Goal: Check status: Check status

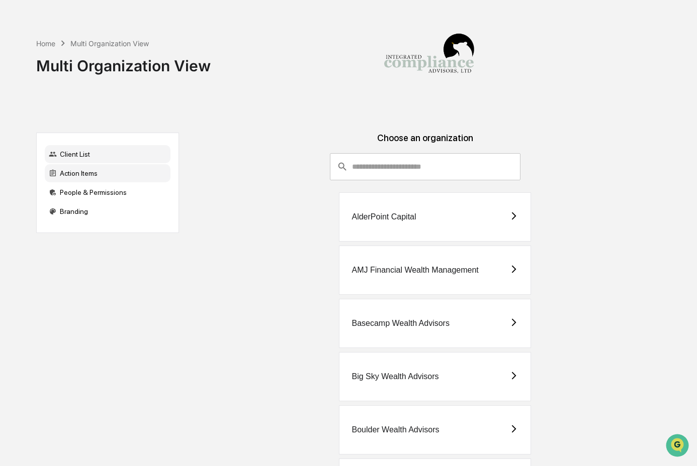
click at [112, 174] on div "Action Items" at bounding box center [108, 173] width 126 height 18
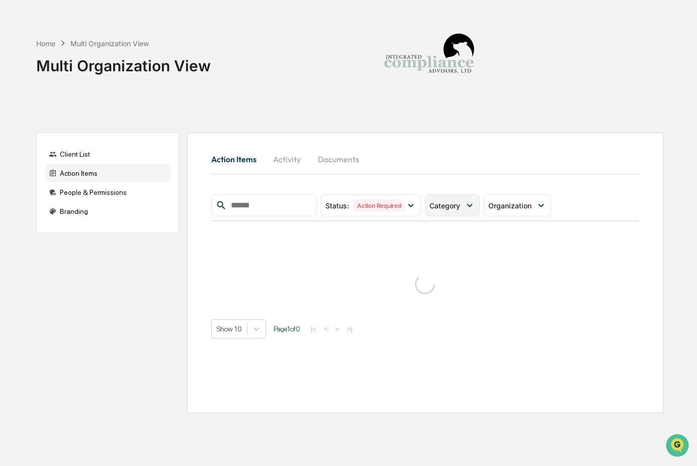
click at [470, 208] on icon at bounding box center [469, 205] width 11 height 11
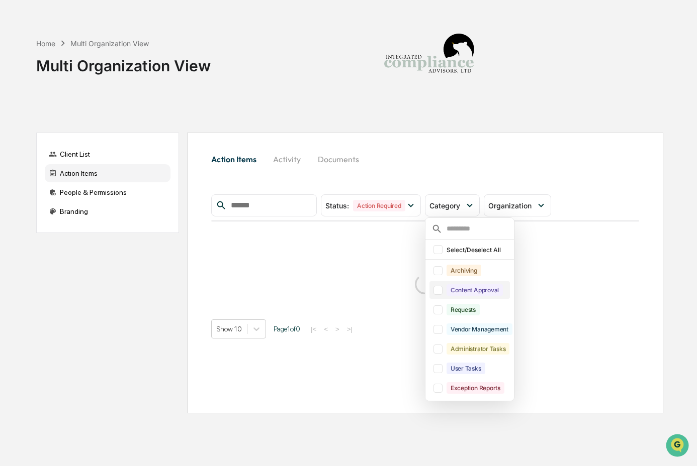
click at [466, 288] on div "Content Approval" at bounding box center [474, 290] width 56 height 12
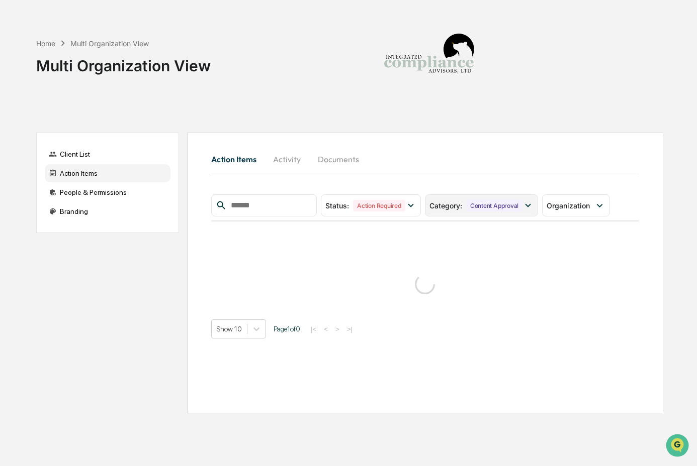
click at [486, 194] on div "Category : Content Approval" at bounding box center [481, 205] width 113 height 22
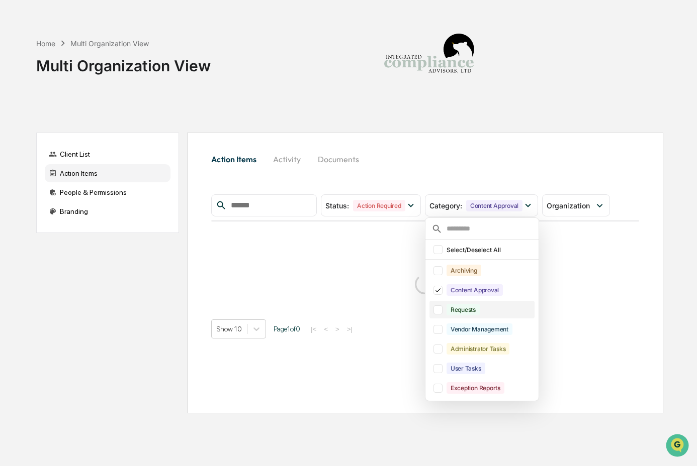
click at [464, 307] on div "Requests" at bounding box center [462, 310] width 33 height 12
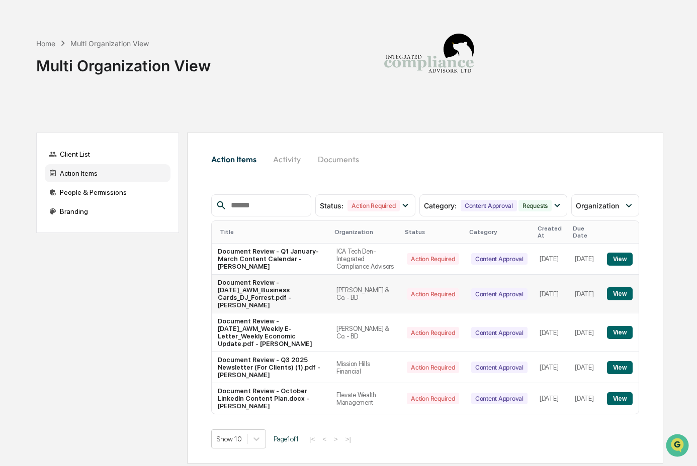
scroll to position [6, 0]
click at [533, 411] on td "[DATE]" at bounding box center [550, 398] width 35 height 31
click at [625, 405] on button "View" at bounding box center [620, 398] width 26 height 13
